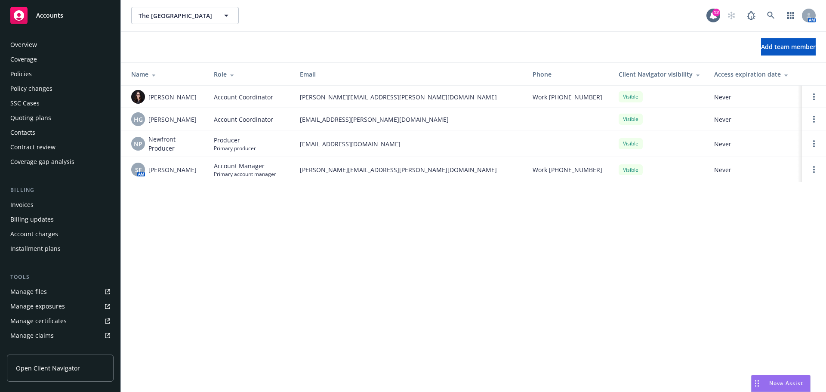
scroll to position [169, 0]
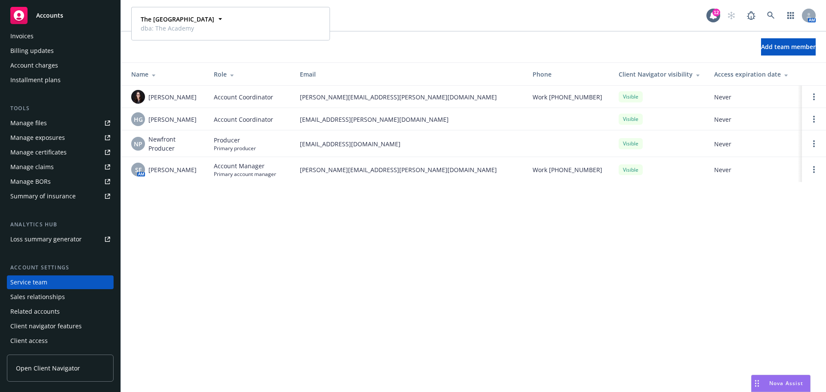
click at [366, 26] on div "The [GEOGRAPHIC_DATA] The [GEOGRAPHIC_DATA] The Elmwood Academy dba: The Academ…" at bounding box center [474, 15] width 706 height 31
click at [190, 16] on span "The [GEOGRAPHIC_DATA]" at bounding box center [176, 15] width 74 height 9
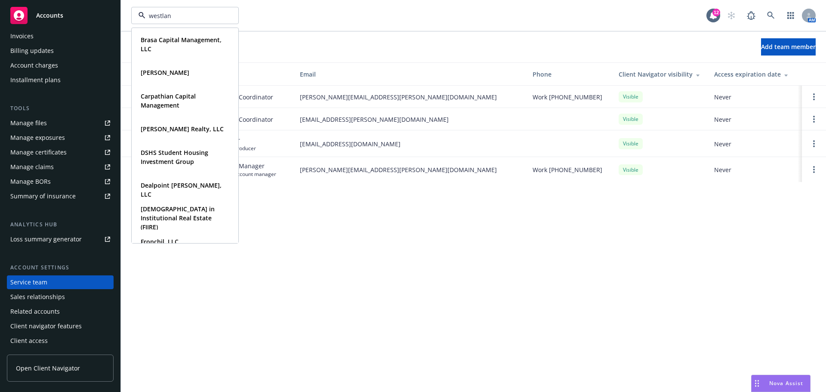
type input "westland"
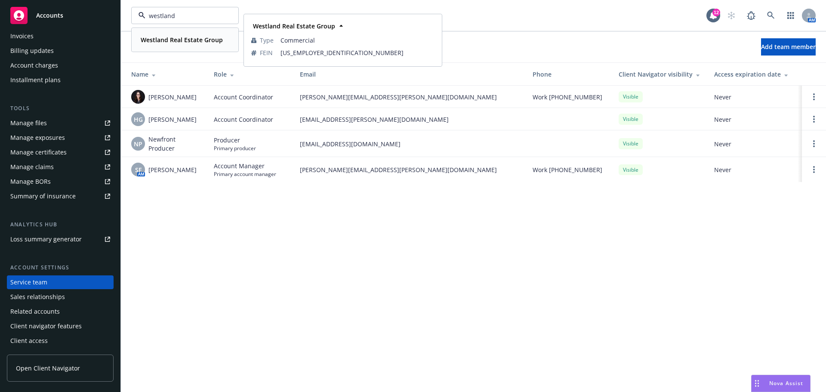
click at [177, 39] on strong "Westland Real Estate Group" at bounding box center [182, 40] width 82 height 8
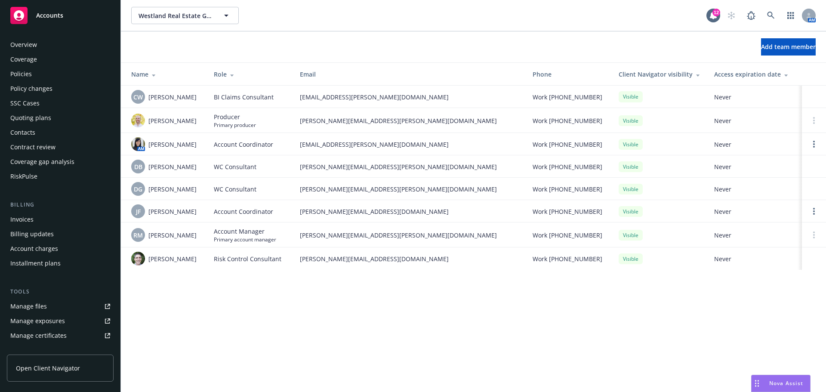
click at [35, 66] on div "Overview Coverage Policies Policy changes SSC Cases Quoting plans Contacts Cont…" at bounding box center [60, 110] width 107 height 145
click at [32, 71] on div "Policies" at bounding box center [60, 74] width 100 height 14
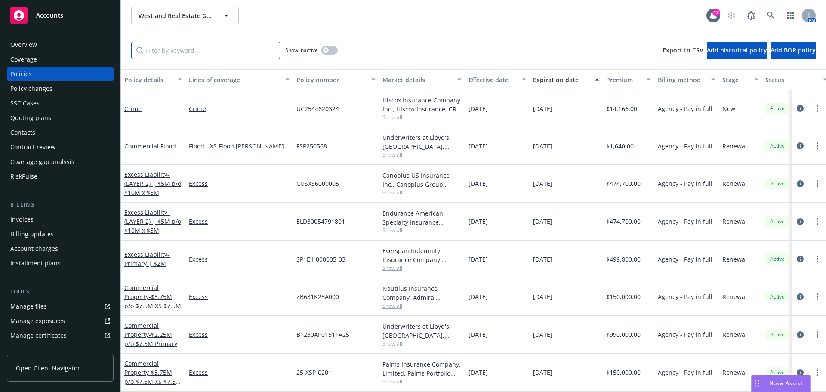
click at [162, 51] on input "Filter by keyword..." at bounding box center [205, 50] width 149 height 17
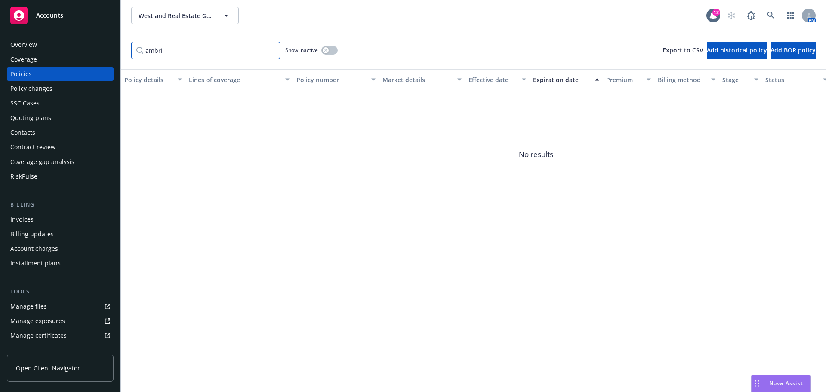
paste input "GLL-10969-03"
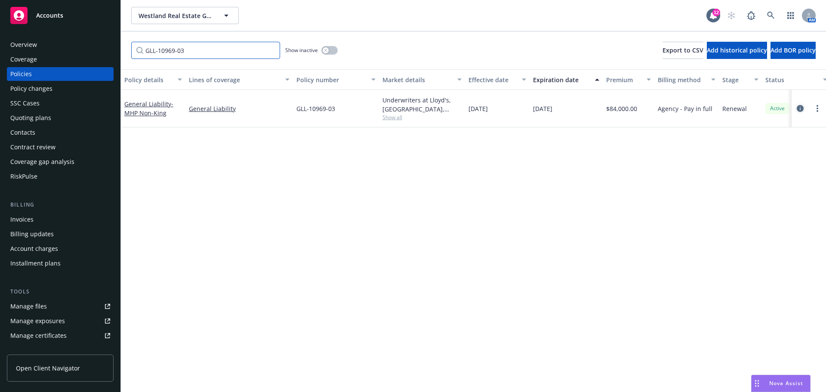
type input "GLL-10969-03"
click at [798, 105] on icon "circleInformation" at bounding box center [800, 108] width 7 height 7
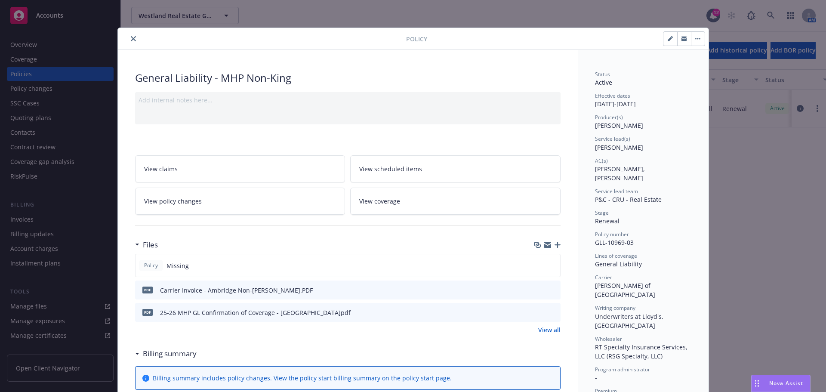
click at [553, 310] on icon "preview file" at bounding box center [553, 312] width 8 height 6
click at [132, 37] on icon "close" at bounding box center [133, 38] width 5 height 5
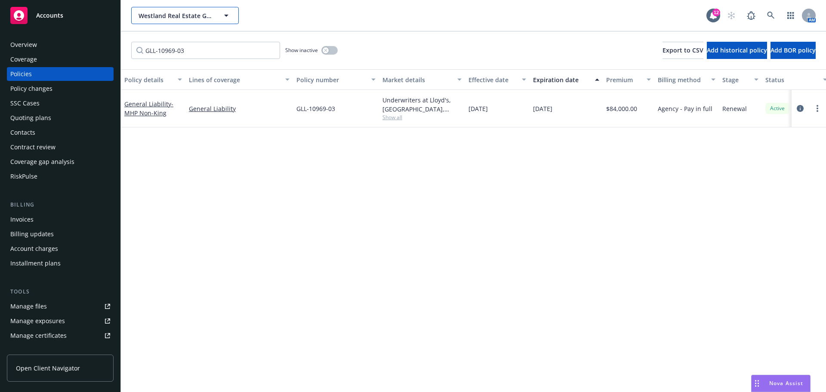
click at [165, 17] on span "Westland Real Estate Group" at bounding box center [176, 15] width 74 height 9
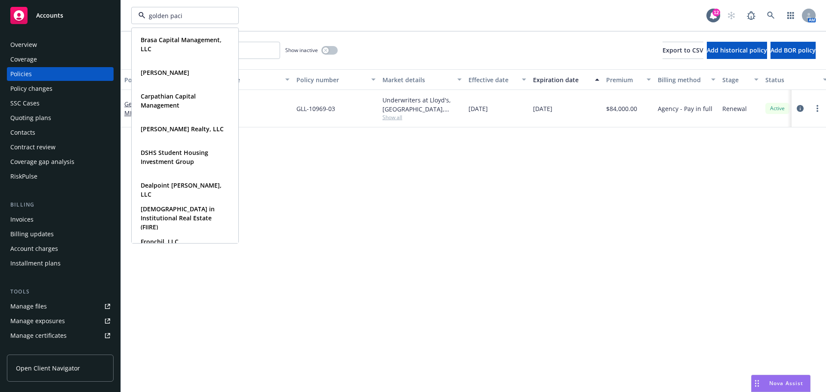
type input "golden pacif"
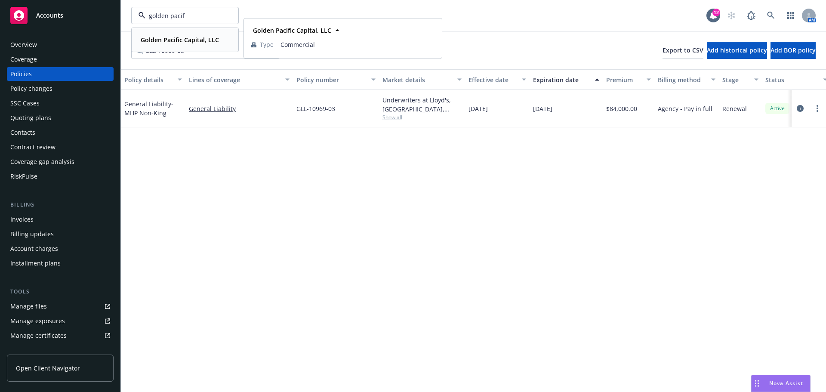
click at [172, 41] on strong "Golden Pacific Capital, LLC" at bounding box center [180, 40] width 78 height 8
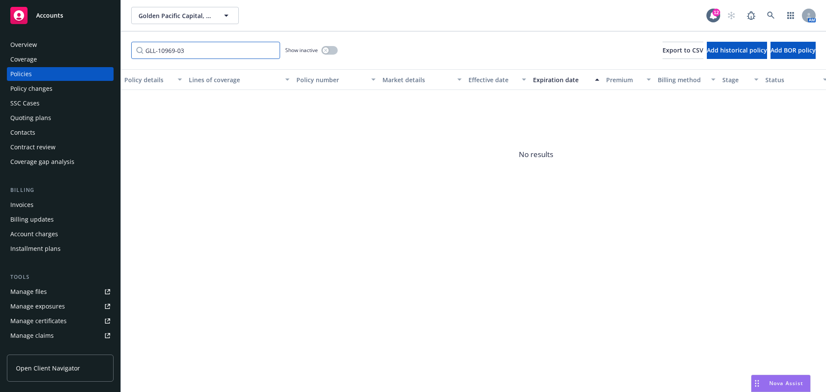
click at [211, 46] on input "GLL-10969-03" at bounding box center [205, 50] width 149 height 17
click at [272, 50] on input "GLL-10969-03" at bounding box center [205, 50] width 149 height 17
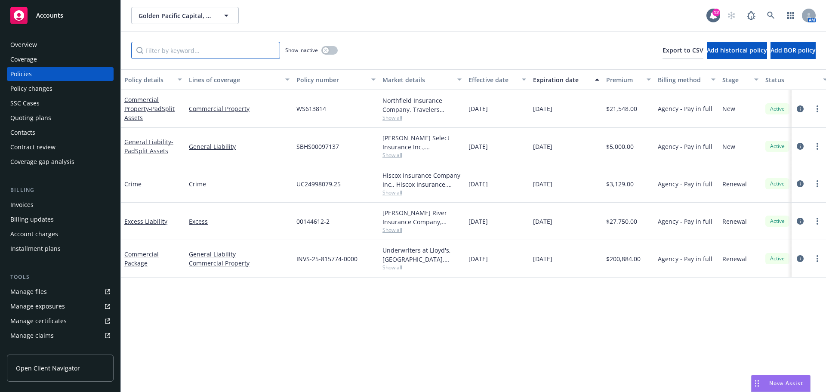
click at [203, 50] on input "Filter by keyword..." at bounding box center [205, 50] width 149 height 17
click at [799, 145] on icon "circleInformation" at bounding box center [800, 146] width 7 height 7
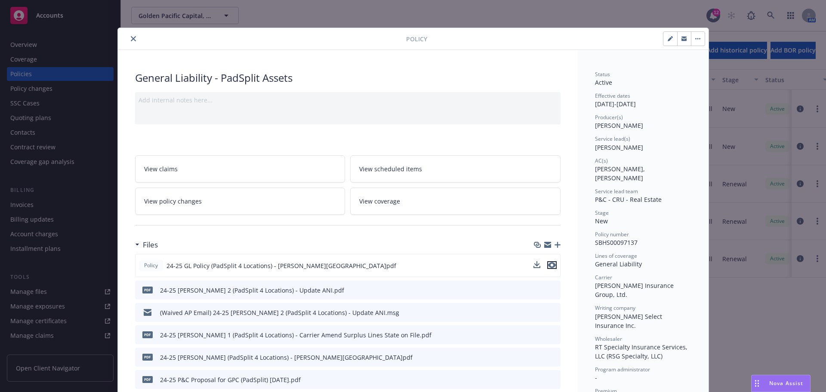
click at [551, 266] on icon "preview file" at bounding box center [552, 265] width 8 height 6
click at [131, 37] on icon "close" at bounding box center [133, 38] width 5 height 5
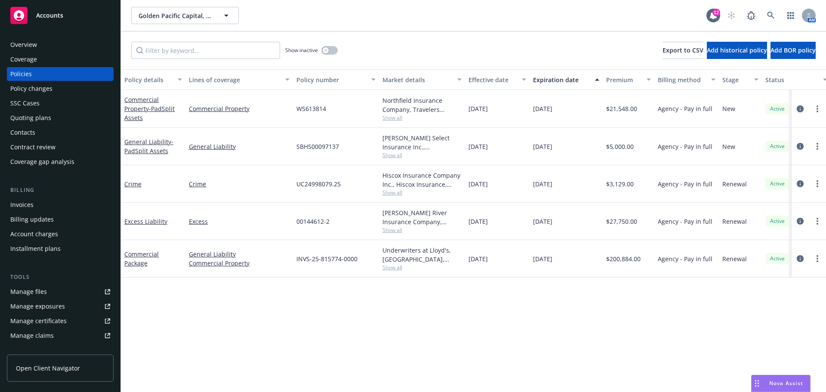
click at [801, 108] on icon "circleInformation" at bounding box center [800, 108] width 7 height 7
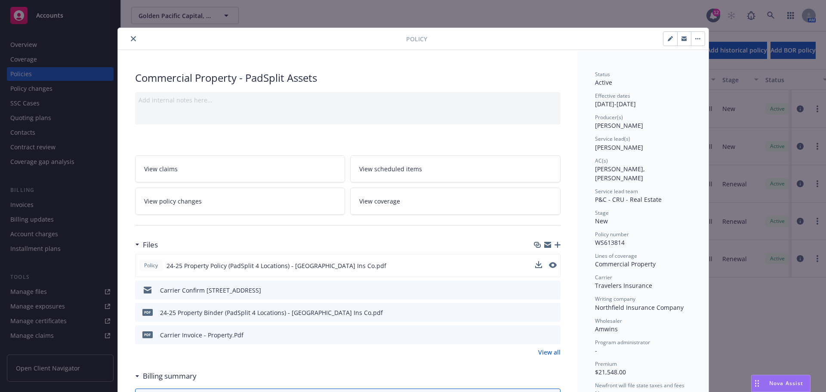
click at [551, 269] on button at bounding box center [553, 265] width 8 height 9
click at [551, 267] on icon "preview file" at bounding box center [552, 265] width 8 height 6
click at [128, 33] on div "Policy" at bounding box center [413, 39] width 591 height 22
click at [133, 37] on button "close" at bounding box center [133, 39] width 10 height 10
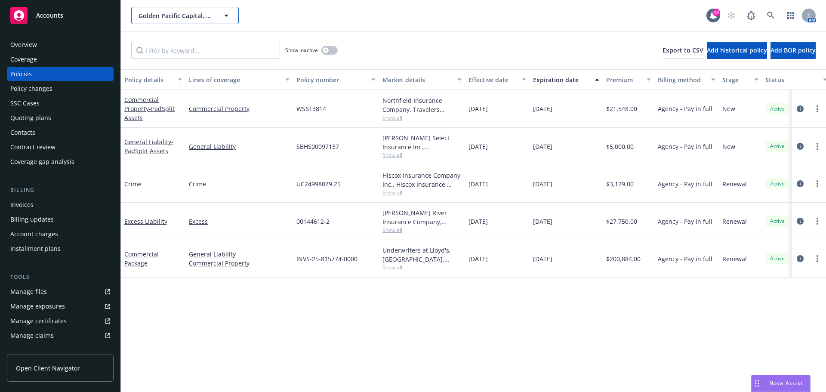
click at [161, 8] on button "Golden Pacific Capital, LLC" at bounding box center [185, 15] width 108 height 17
type input "brasa"
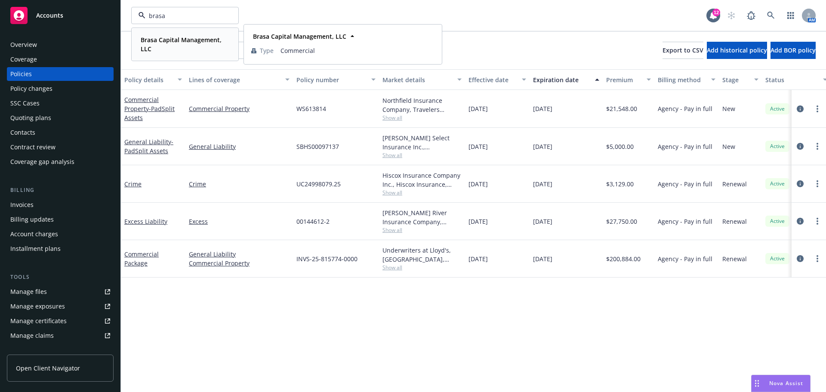
click at [175, 46] on span "Brasa Capital Management, LLC" at bounding box center [184, 44] width 87 height 18
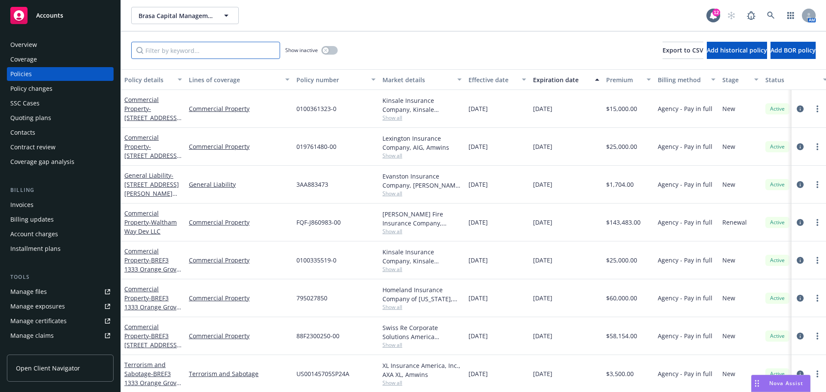
click at [184, 45] on input "Filter by keyword..." at bounding box center [205, 50] width 149 height 17
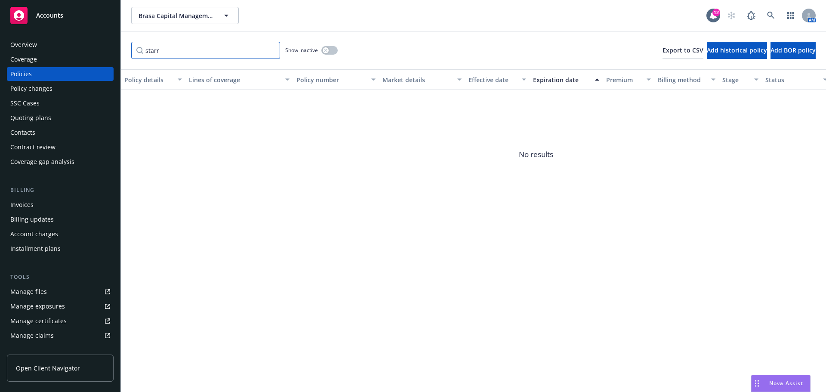
type input "starr"
click at [182, 19] on span "Brasa Capital Management, LLC" at bounding box center [176, 15] width 74 height 9
type input "fronchil"
click at [173, 48] on div "Fronchil, LLC Type Commercial" at bounding box center [185, 39] width 106 height 23
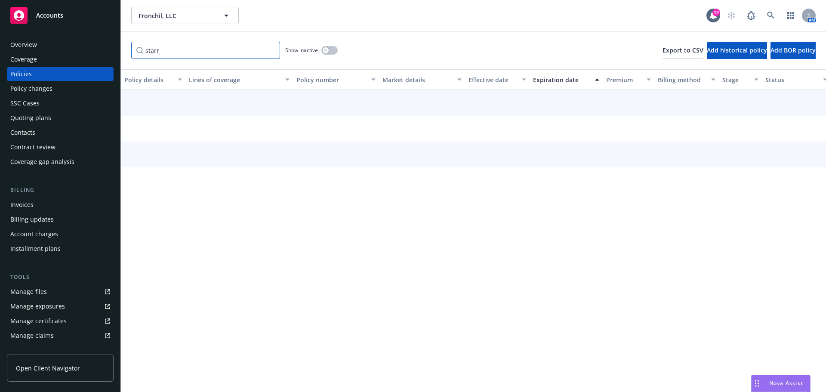
click at [171, 48] on input "starr" at bounding box center [205, 50] width 149 height 17
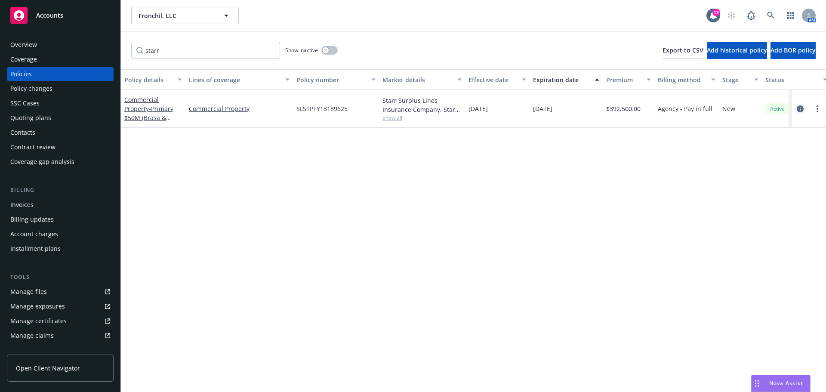
click at [801, 109] on icon "circleInformation" at bounding box center [800, 108] width 7 height 7
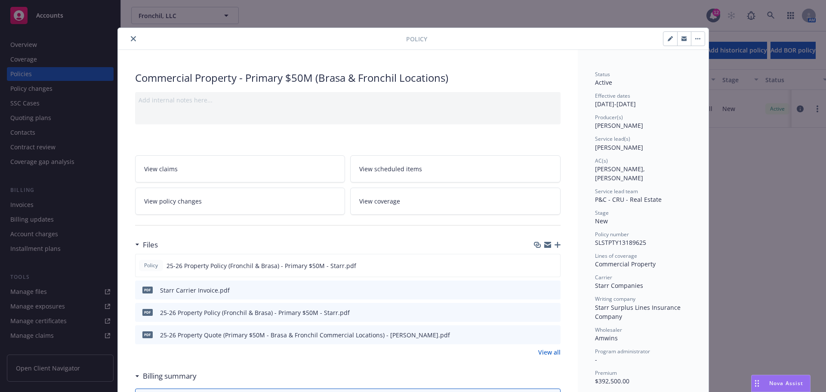
click at [555, 244] on icon "button" at bounding box center [558, 245] width 6 height 6
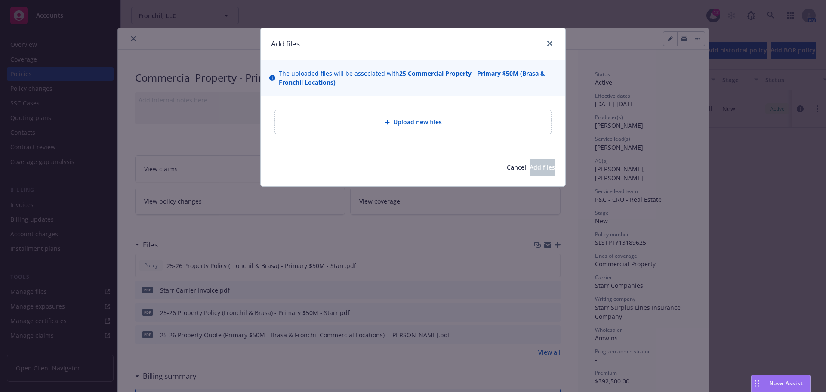
type textarea "x"
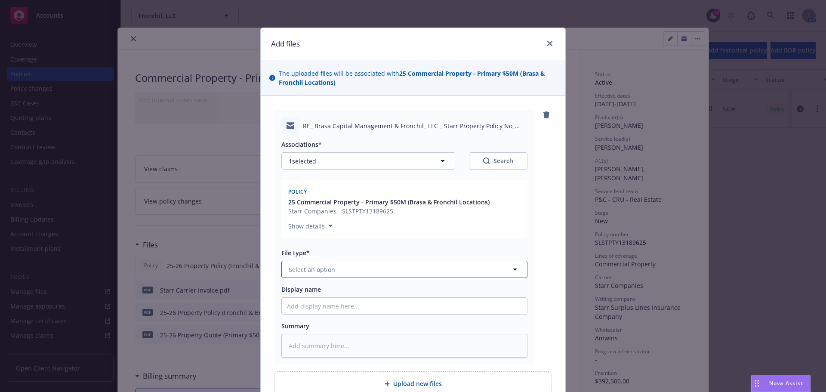
click at [331, 275] on button "Select an option" at bounding box center [405, 269] width 246 height 17
type input "email"
click at [322, 303] on div "Email" at bounding box center [404, 293] width 245 height 23
click at [317, 304] on input "Display name" at bounding box center [404, 306] width 245 height 16
type textarea "x"
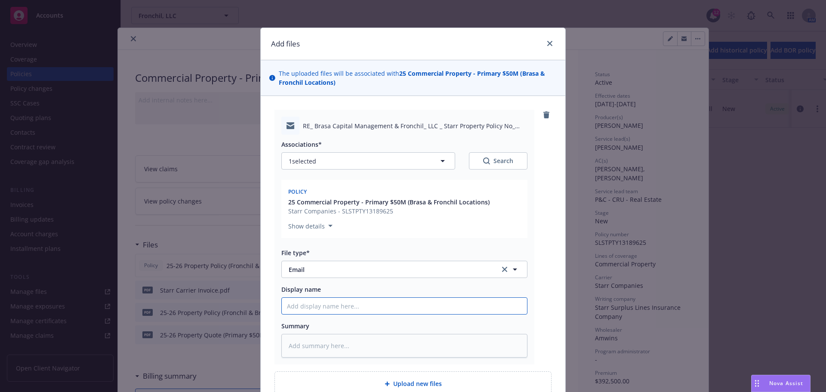
type input "I"
type textarea "x"
type input "In"
type textarea "x"
type input "Ins"
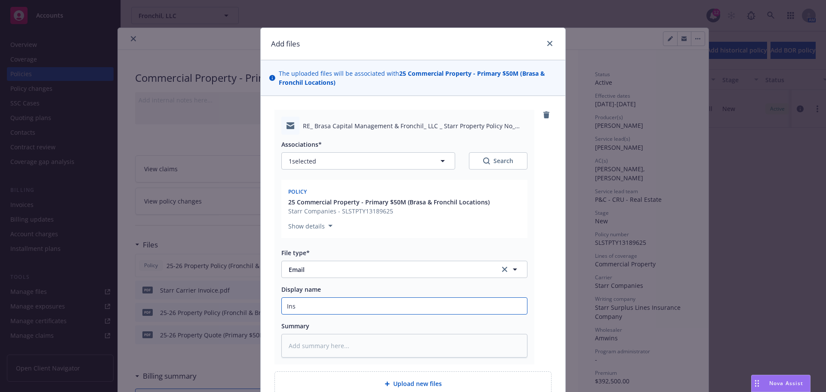
type textarea "x"
type input "Insu"
type textarea "x"
type input "Insur"
type textarea "x"
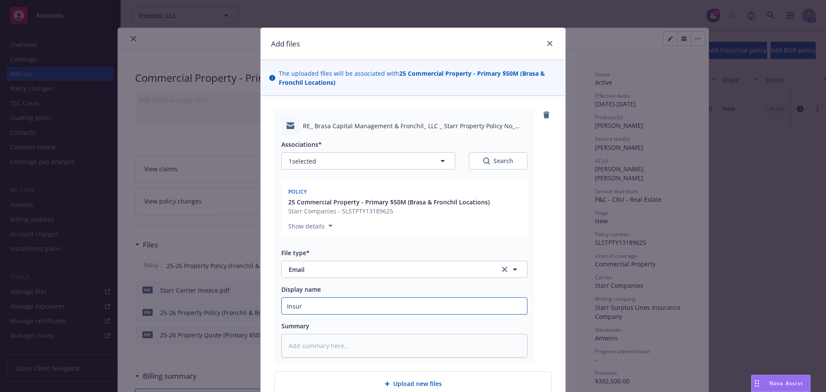
type input "Insure"
type textarea "x"
type input "Insured"
type textarea "x"
type input "Insured"
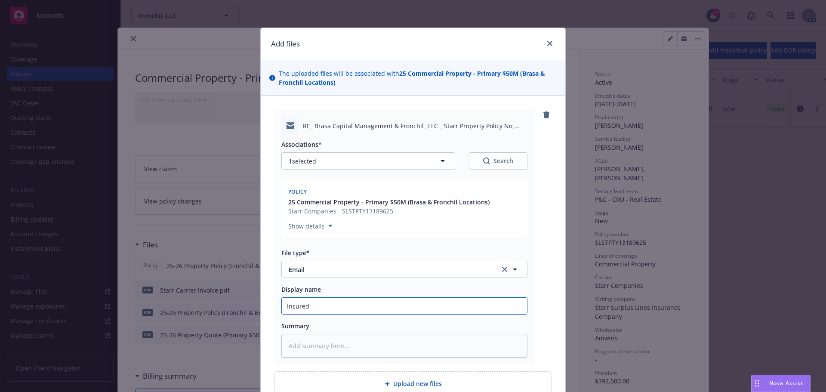
type textarea "x"
type input "Insured Co"
type textarea "x"
type input "Insured Con"
type textarea "x"
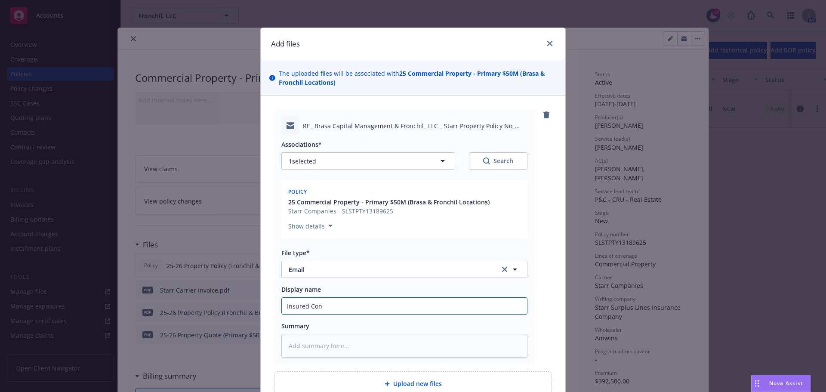
type input "Insured Conf"
type textarea "x"
type input "Insured Confr"
type textarea "x"
type input "Insured Confrim"
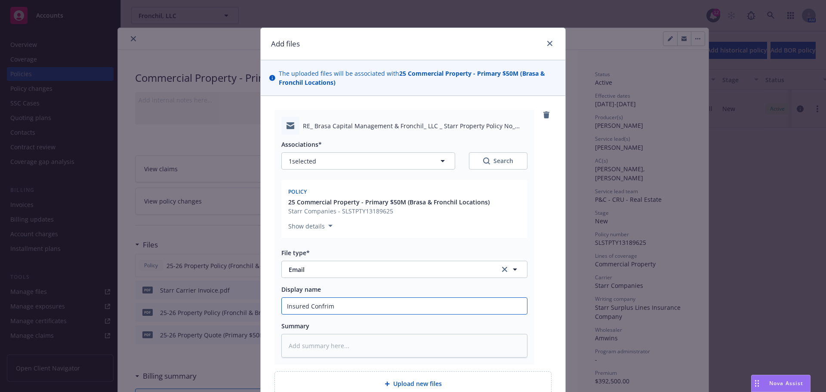
type textarea "x"
type input "Insured Confri"
type textarea "x"
type input "Insured Confr"
type textarea "x"
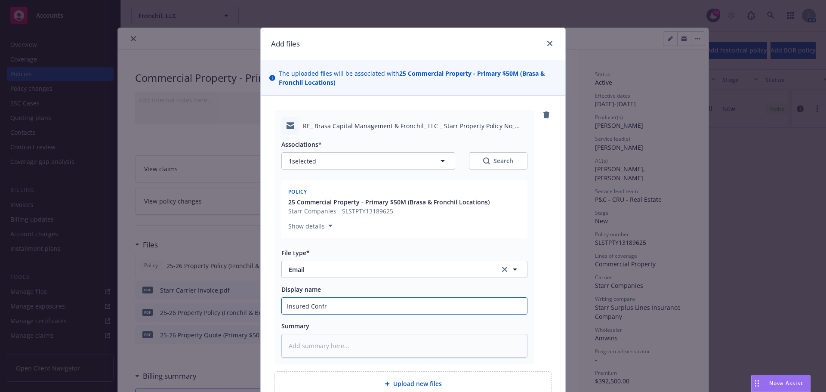
type input "Insured Conf"
type textarea "x"
type input "Insured Confi"
type textarea "x"
type input "Insured Confir"
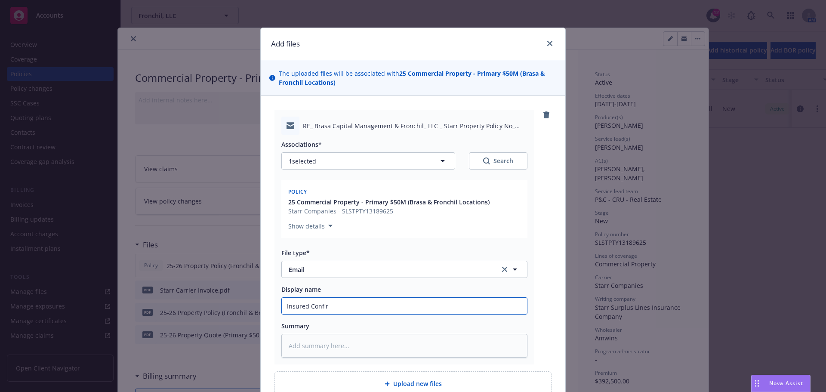
type textarea "x"
type input "Insured Confirm"
type textarea "x"
type input "Insured Confirm"
type textarea "x"
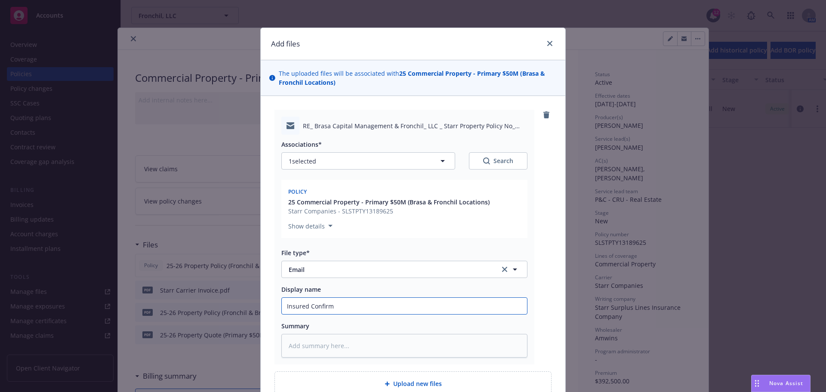
type input "Insured Confirm S"
type textarea "x"
type input "Insured Confirm St"
type textarea "x"
type input "Insured Confirm Sta"
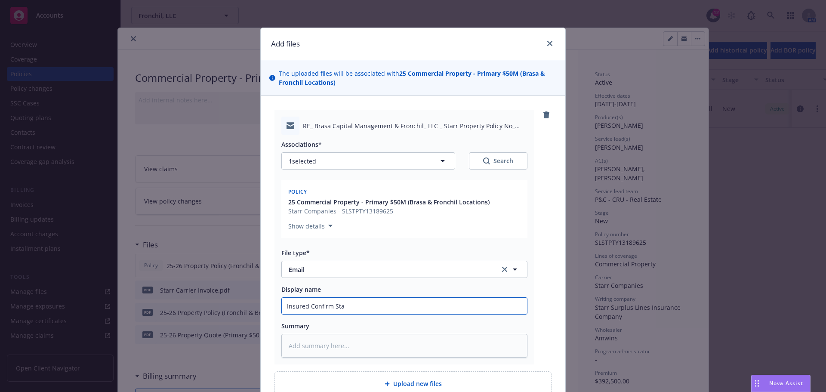
type textarea "x"
type input "Insured Confirm Star"
type textarea "x"
type input "Insured Confirm Starr"
type textarea "x"
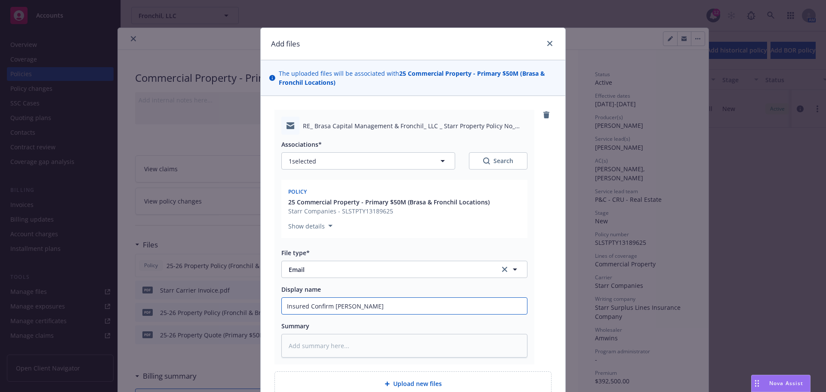
type input "Insured Confirm Starr"
type textarea "x"
type input "Insured Confirm Starr T"
type textarea "x"
type input "Insured Confirm Starr TR"
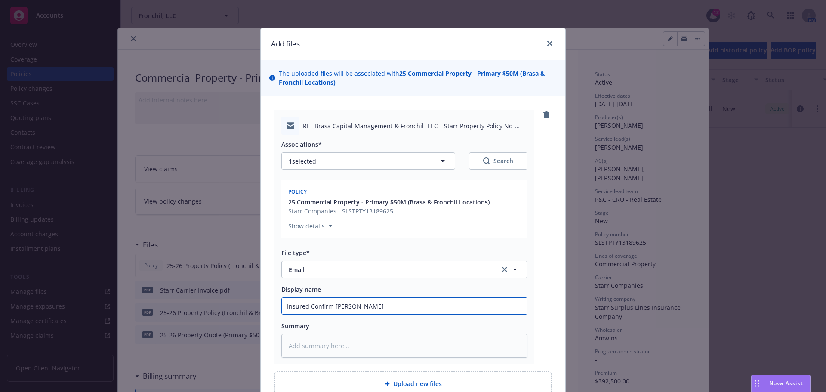
type textarea "x"
type input "Insured Confirm Starr TRI"
type textarea "x"
type input "Insured Confirm Starr TRIA"
type textarea "x"
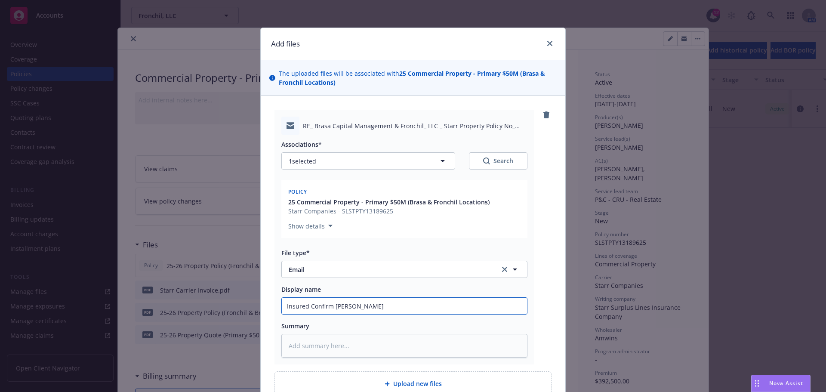
type input "Insured Confirm Starr TRIA"
type textarea "x"
type input "Insured Confirm Starr TRIA R"
type textarea "x"
type input "Insured Confirm Starr TRIA Re"
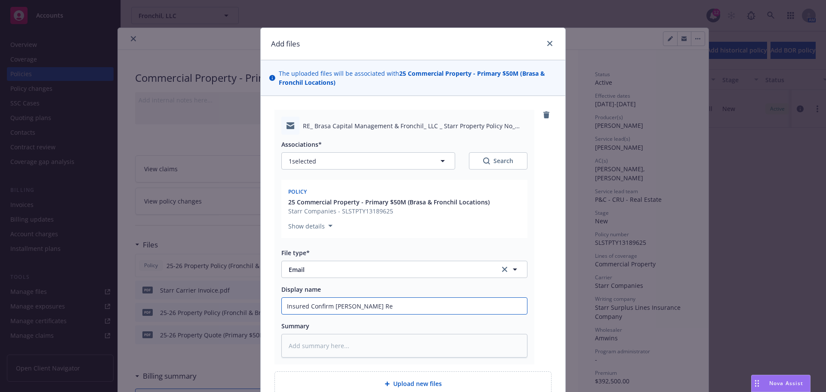
type textarea "x"
type input "Insured Confirm Starr TRIA Rej"
type textarea "x"
type input "Insured Confirm Starr TRIA Reje"
type textarea "x"
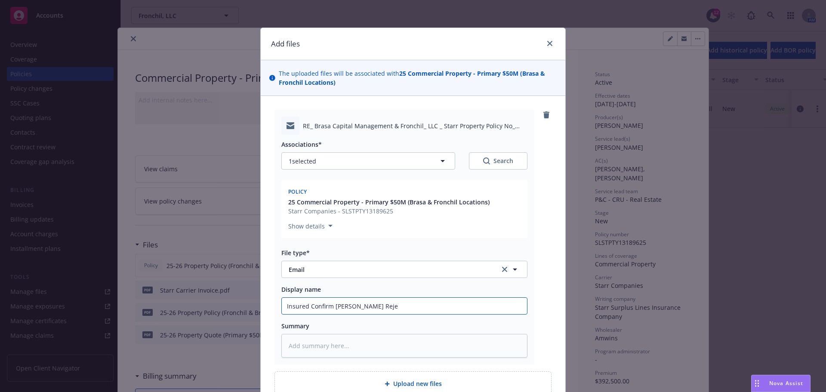
type input "Insured Confirm Starr TRIA Rejec"
type textarea "x"
type input "Insured Confirm Starr TRIA Reject"
type textarea "x"
type input "Insured Confirm Starr TRIA Rejecti"
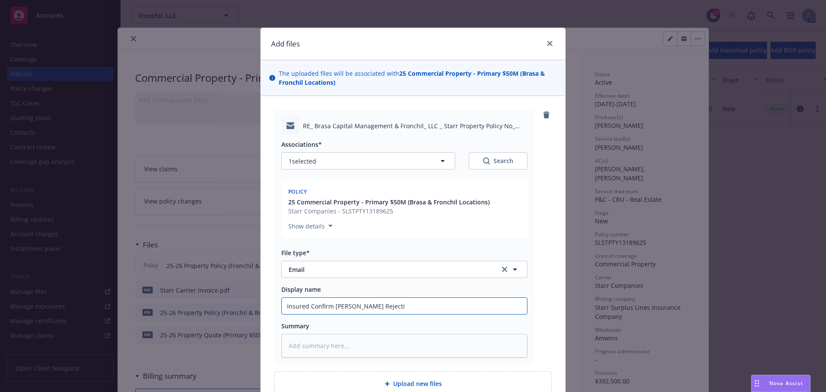
type textarea "x"
type input "Insured Confirm Starr TRIA Rejectio"
type textarea "x"
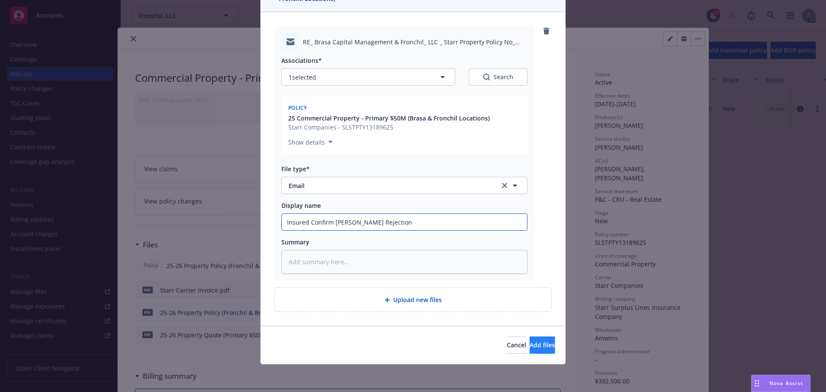
type input "Insured Confirm Starr TRIA Rejection"
click at [530, 346] on span "Add files" at bounding box center [542, 345] width 25 height 8
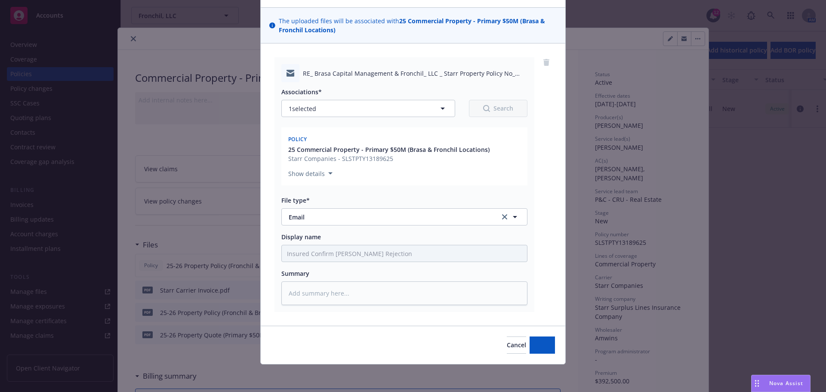
scroll to position [53, 0]
type textarea "x"
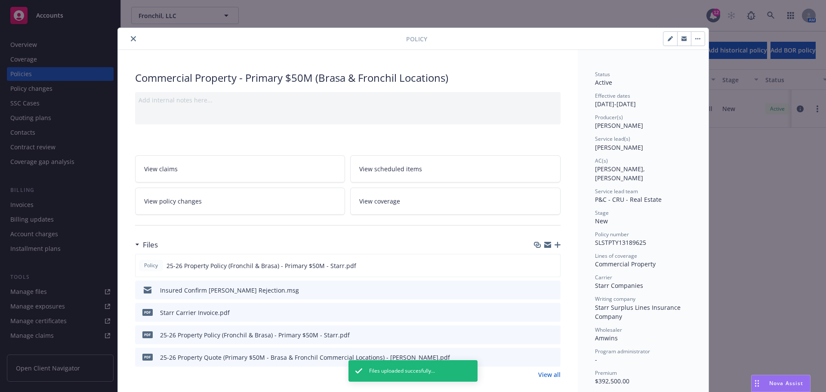
click at [131, 37] on icon "close" at bounding box center [133, 38] width 5 height 5
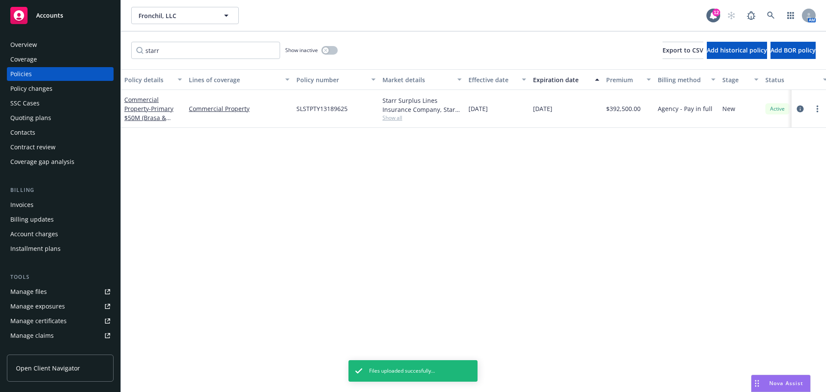
click at [307, 208] on div "Policy details Lines of coverage Policy number Market details Effective date Ex…" at bounding box center [474, 230] width 706 height 323
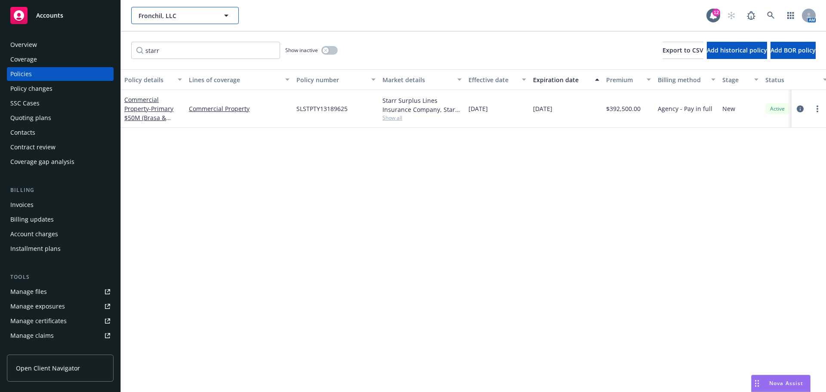
click at [186, 9] on button "Fronchil, LLC" at bounding box center [185, 15] width 108 height 17
type input "regent"
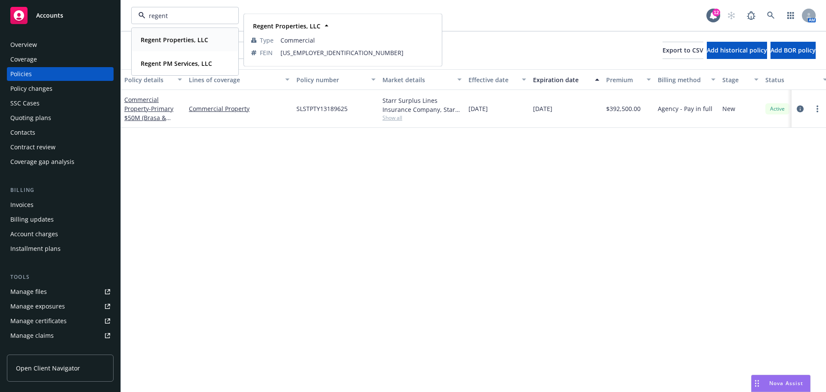
click at [174, 40] on strong "Regent Properties, LLC" at bounding box center [175, 40] width 68 height 8
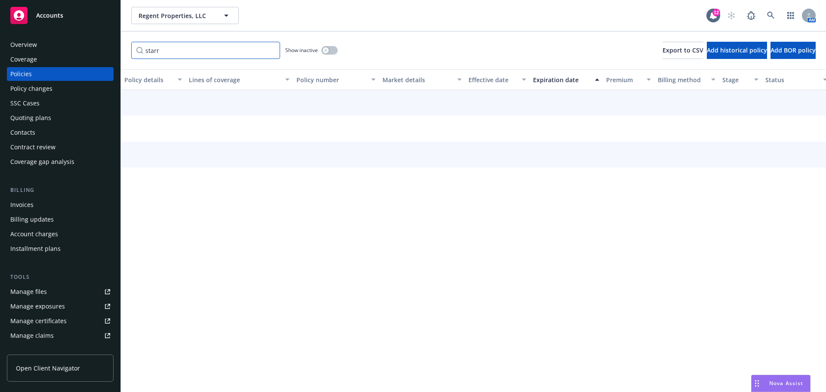
click at [183, 54] on input "starr" at bounding box center [205, 50] width 149 height 17
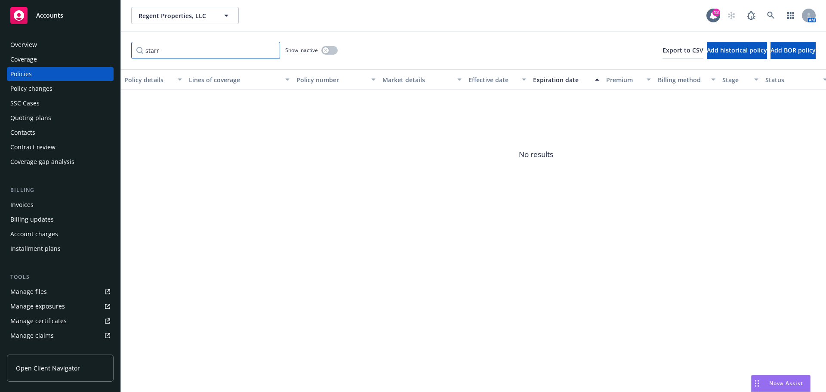
drag, startPoint x: 195, startPoint y: 53, endPoint x: 106, endPoint y: 51, distance: 88.7
click at [106, 51] on div "Accounts Overview Coverage Policies Policy changes SSC Cases Quoting plans Cont…" at bounding box center [413, 196] width 826 height 392
paste input "DSP2506530"
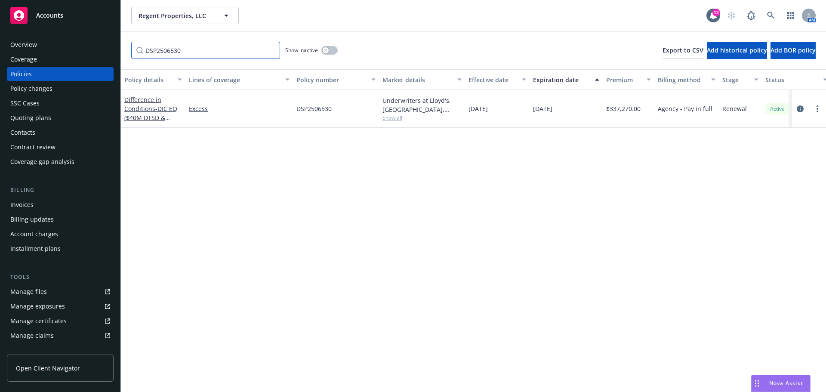
type input "DSP2506530"
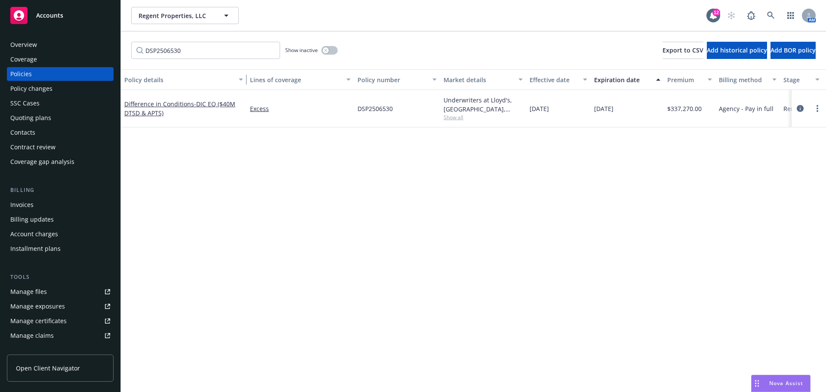
drag, startPoint x: 183, startPoint y: 82, endPoint x: 244, endPoint y: 84, distance: 61.1
click at [244, 84] on div "button" at bounding box center [242, 80] width 4 height 20
